Goal: Transaction & Acquisition: Download file/media

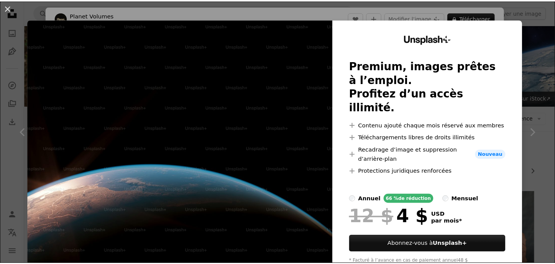
scroll to position [920, 0]
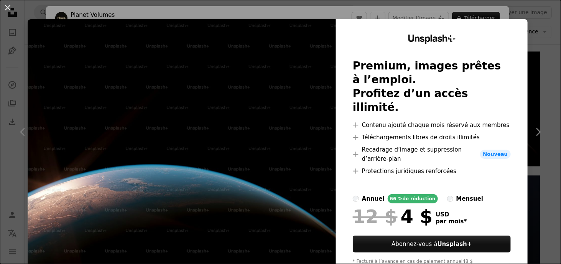
click at [538, 58] on div "An X shape Unsplash+ Premium, images prêtes à l’emploi. Profitez d’un accès ill…" at bounding box center [280, 132] width 561 height 264
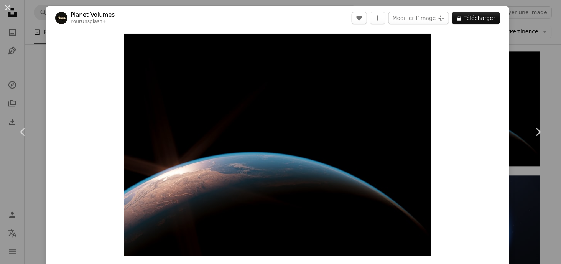
click at [538, 58] on div "An X shape Chevron left Chevron right Planet Volumes Pour Unsplash+ A heart A p…" at bounding box center [280, 132] width 561 height 264
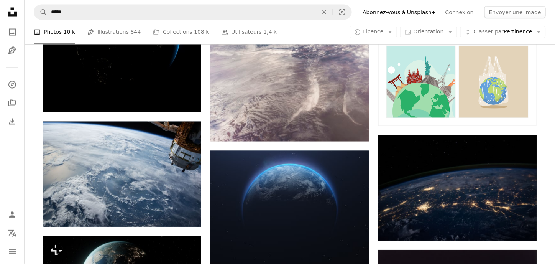
scroll to position [460, 0]
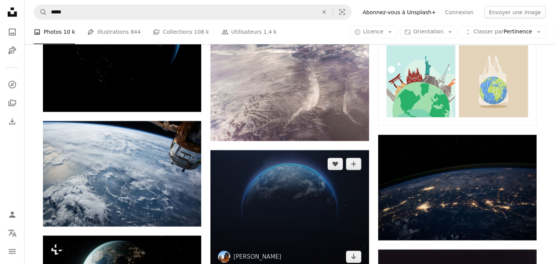
click at [305, 190] on img at bounding box center [290, 210] width 158 height 120
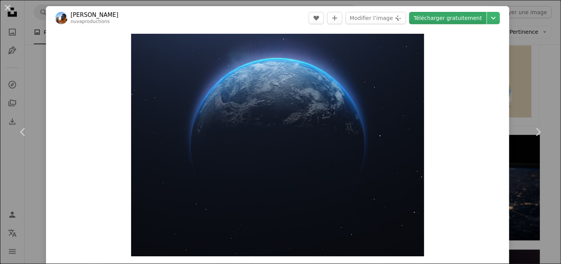
click at [439, 16] on link "Télécharger gratuitement" at bounding box center [447, 18] width 77 height 12
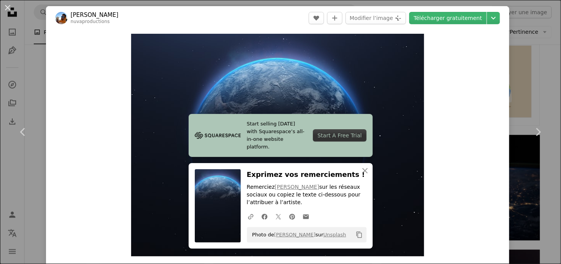
click at [548, 66] on div "An X shape Chevron left Chevron right Start selling [DATE] with Squarespace’s a…" at bounding box center [280, 132] width 561 height 264
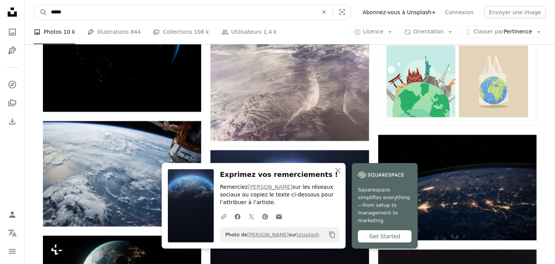
drag, startPoint x: 150, startPoint y: 15, endPoint x: 34, endPoint y: 19, distance: 116.3
click at [34, 19] on nav "A magnifying glass ***** An X shape Visual search Filters Abonnez-vous à Unspla…" at bounding box center [290, 12] width 531 height 25
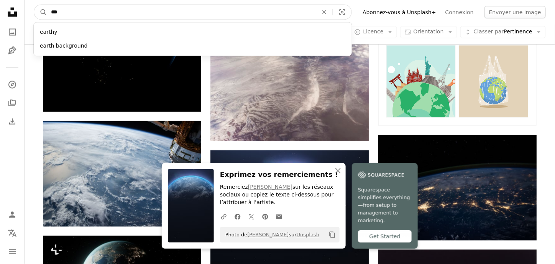
type input "****"
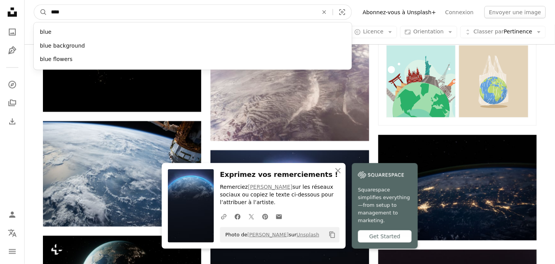
click button "A magnifying glass" at bounding box center [40, 12] width 13 height 15
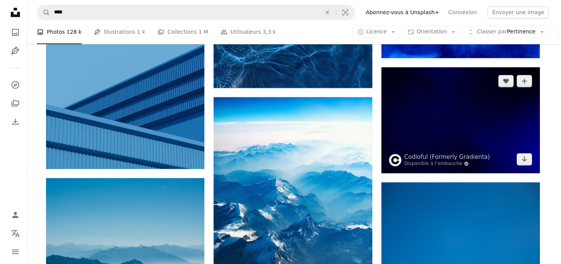
scroll to position [575, 0]
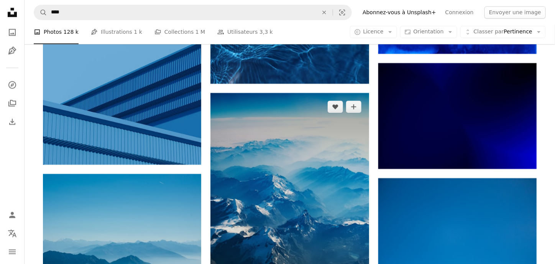
click at [329, 153] on img at bounding box center [290, 212] width 158 height 238
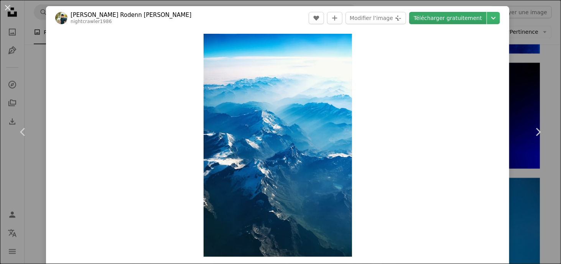
click at [432, 20] on link "Télécharger gratuitement" at bounding box center [447, 18] width 77 height 12
